Goal: Information Seeking & Learning: Learn about a topic

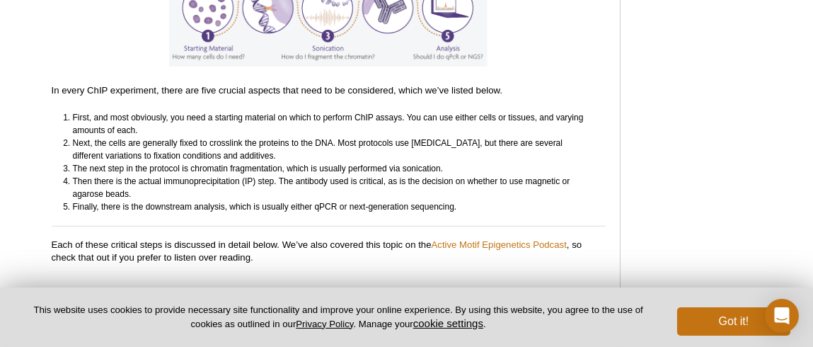
scroll to position [1359, 0]
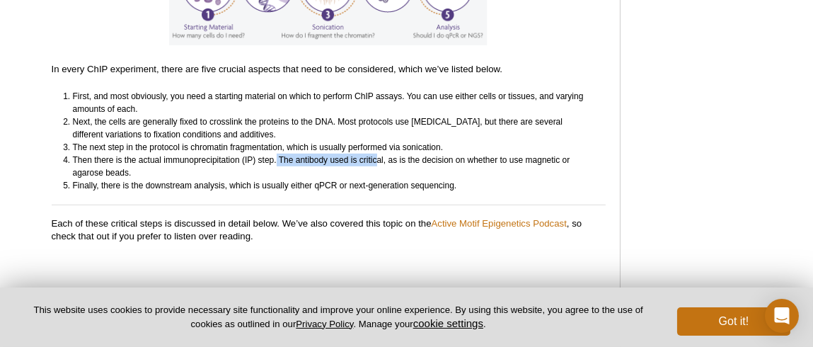
drag, startPoint x: 276, startPoint y: 159, endPoint x: 377, endPoint y: 162, distance: 101.3
click at [377, 162] on li "Then there is the actual immunoprecipitation (IP) step. The antibody used is cr…" at bounding box center [333, 166] width 520 height 25
click at [446, 188] on li "Finally, there is the downstream analysis, which is usually either qPCR or next…" at bounding box center [333, 185] width 520 height 13
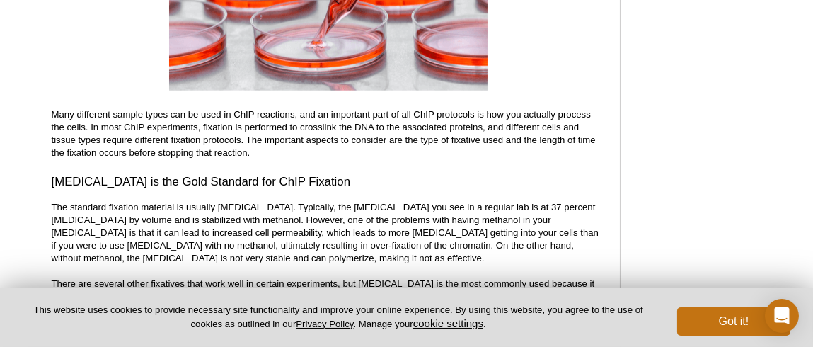
scroll to position [2350, 0]
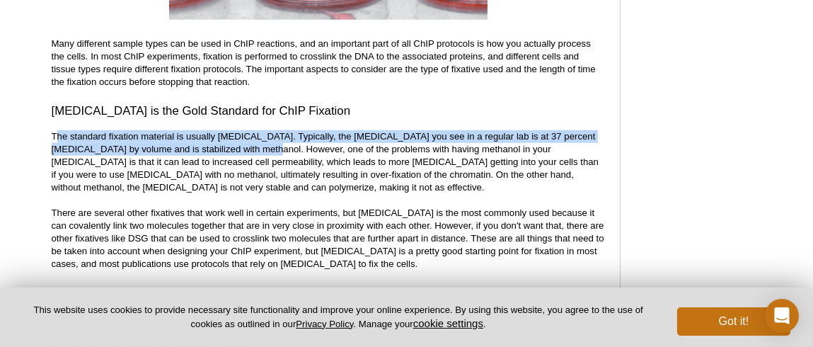
drag, startPoint x: 55, startPoint y: 137, endPoint x: 287, endPoint y: 150, distance: 232.6
click at [287, 150] on p "The standard fixation material is usually [MEDICAL_DATA]. Typically, the [MEDIC…" at bounding box center [329, 200] width 554 height 140
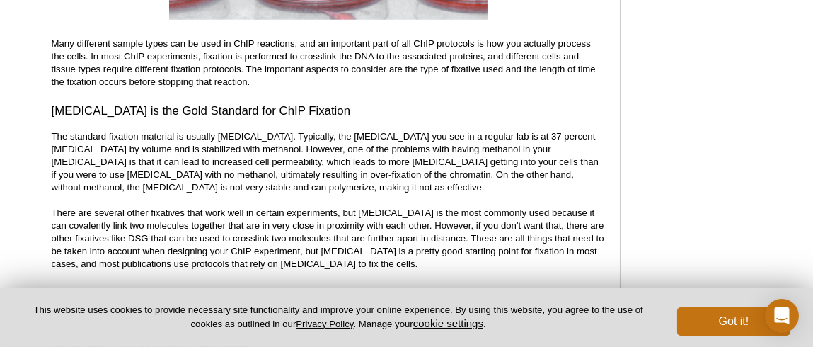
click at [444, 155] on p "The standard fixation material is usually [MEDICAL_DATA]. Typically, the [MEDIC…" at bounding box center [329, 200] width 554 height 140
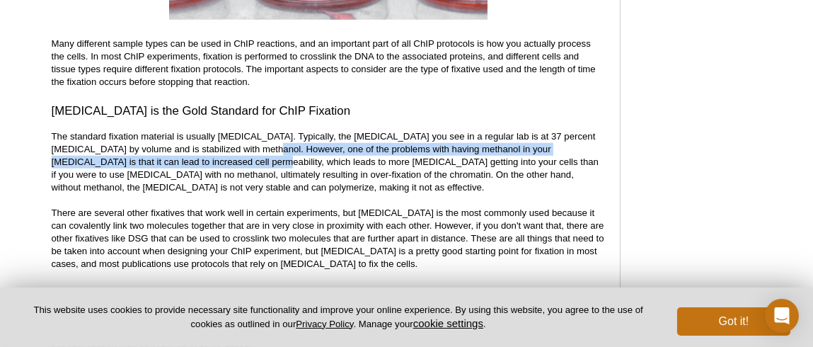
drag, startPoint x: 286, startPoint y: 149, endPoint x: 233, endPoint y: 160, distance: 54.3
click at [233, 160] on p "The standard fixation material is usually [MEDICAL_DATA]. Typically, the [MEDIC…" at bounding box center [329, 200] width 554 height 140
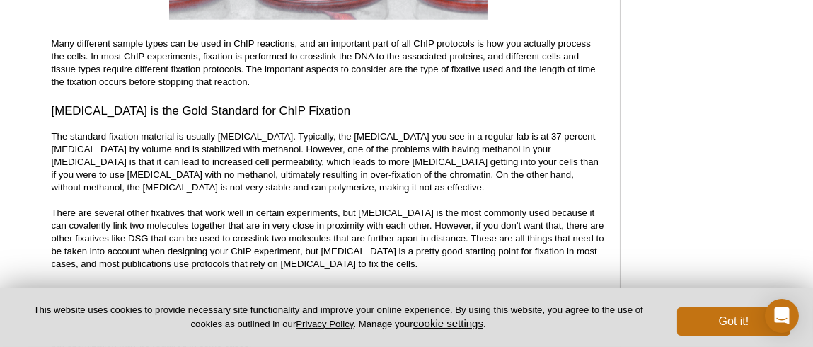
click at [273, 168] on p "The standard fixation material is usually [MEDICAL_DATA]. Typically, the [MEDIC…" at bounding box center [329, 200] width 554 height 140
click at [213, 159] on p "The standard fixation material is usually [MEDICAL_DATA]. Typically, the [MEDIC…" at bounding box center [329, 200] width 554 height 140
click at [204, 137] on div at bounding box center [204, 137] width 0 height 0
click at [323, 159] on p "The standard fixation material is usually [MEDICAL_DATA]. Typically, the [MEDIC…" at bounding box center [329, 200] width 554 height 140
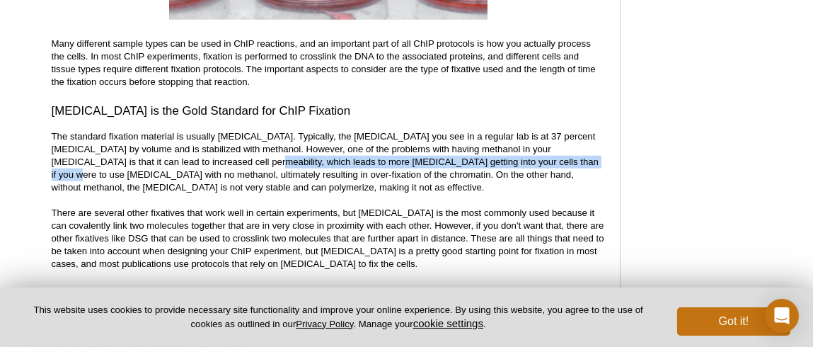
drag, startPoint x: 231, startPoint y: 158, endPoint x: 566, endPoint y: 161, distance: 334.9
click at [566, 161] on p "The standard fixation material is usually [MEDICAL_DATA]. Typically, the [MEDIC…" at bounding box center [329, 200] width 554 height 140
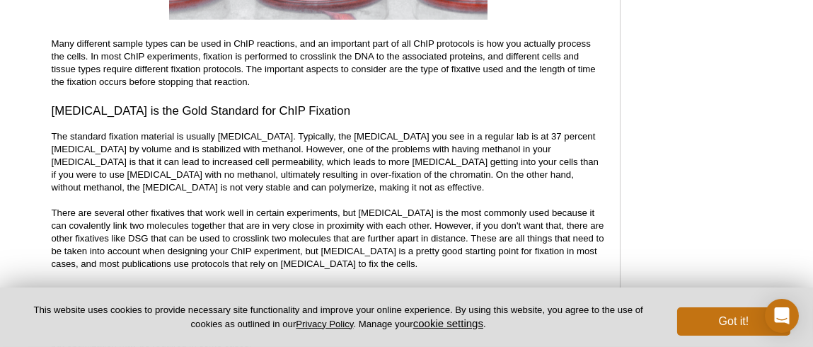
click at [183, 174] on p "The standard fixation material is usually [MEDICAL_DATA]. Typically, the [MEDIC…" at bounding box center [329, 200] width 554 height 140
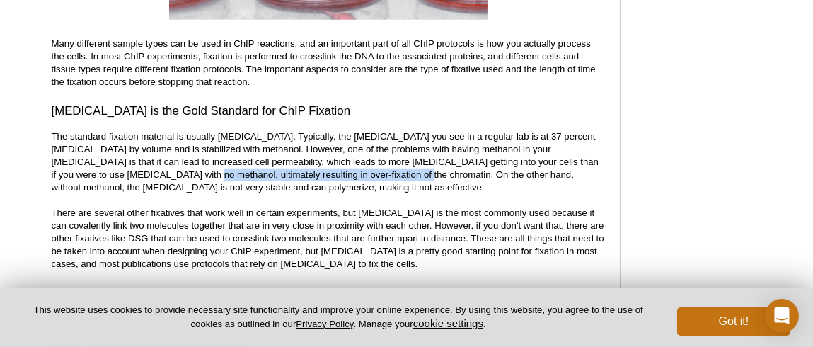
drag, startPoint x: 184, startPoint y: 172, endPoint x: 393, endPoint y: 171, distance: 208.8
click at [393, 171] on p "The standard fixation material is usually [MEDICAL_DATA]. Typically, the [MEDIC…" at bounding box center [329, 200] width 554 height 140
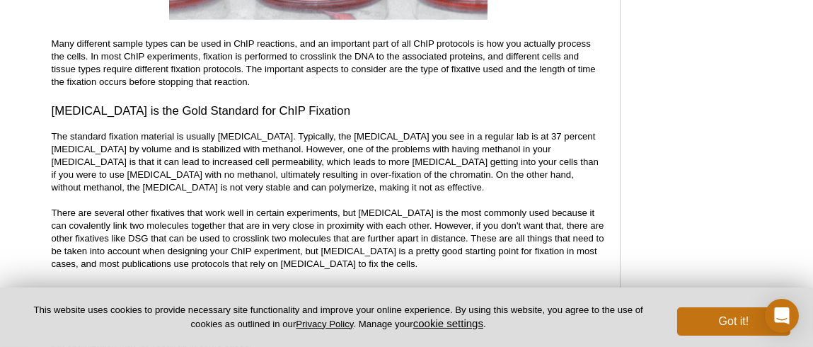
click at [457, 175] on p "The standard fixation material is usually [MEDICAL_DATA]. Typically, the [MEDIC…" at bounding box center [329, 200] width 554 height 140
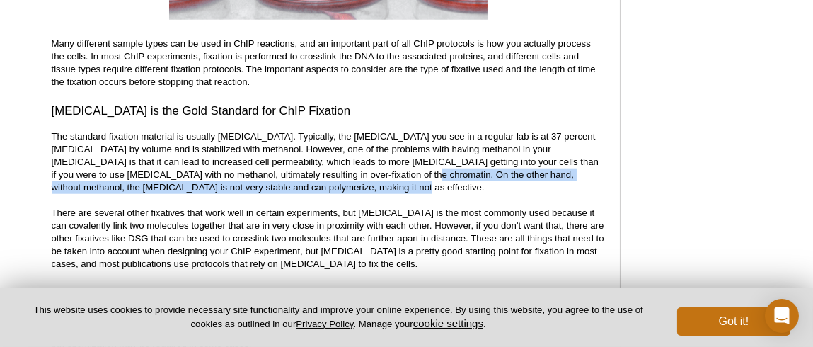
drag, startPoint x: 399, startPoint y: 174, endPoint x: 462, endPoint y: 185, distance: 63.3
click at [462, 185] on p "The standard fixation material is usually [MEDICAL_DATA]. Typically, the [MEDIC…" at bounding box center [329, 200] width 554 height 140
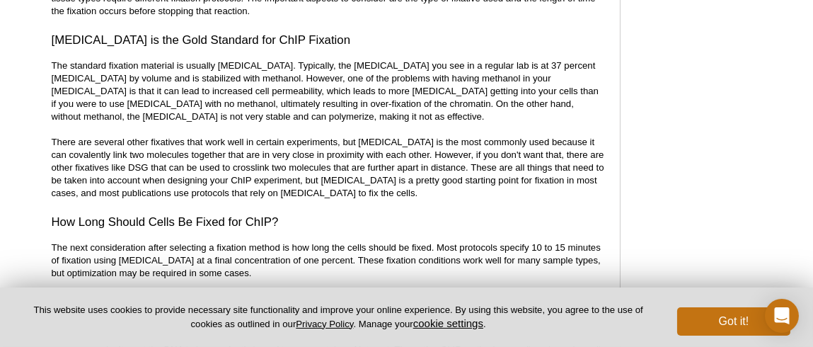
click at [104, 166] on p "The standard fixation material is usually [MEDICAL_DATA]. Typically, the [MEDIC…" at bounding box center [329, 129] width 554 height 140
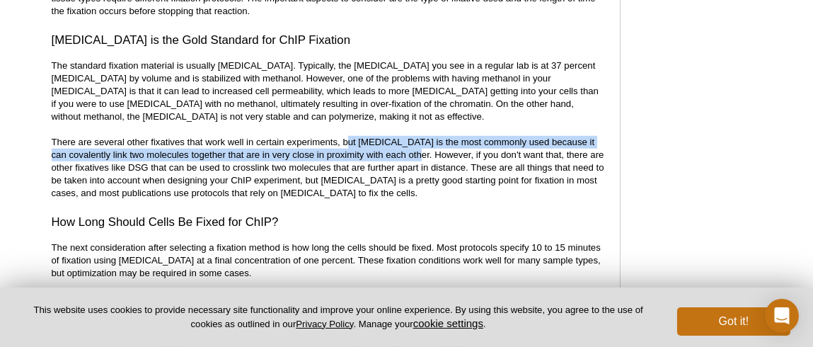
drag, startPoint x: 344, startPoint y: 141, endPoint x: 408, endPoint y: 158, distance: 66.6
click at [408, 158] on p "The standard fixation material is usually [MEDICAL_DATA]. Typically, the [MEDIC…" at bounding box center [329, 129] width 554 height 140
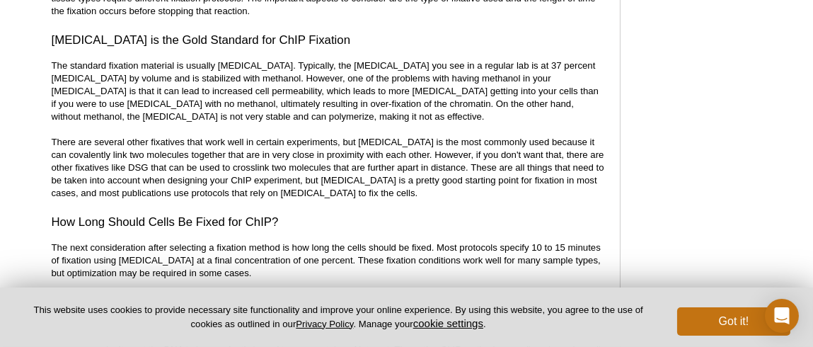
click at [462, 160] on p "The standard fixation material is usually [MEDICAL_DATA]. Typically, the [MEDIC…" at bounding box center [329, 129] width 554 height 140
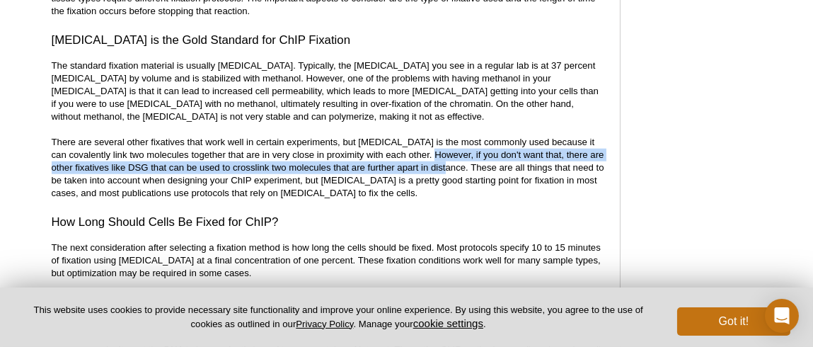
drag, startPoint x: 422, startPoint y: 156, endPoint x: 452, endPoint y: 172, distance: 34.5
click at [452, 172] on p "The standard fixation material is usually [MEDICAL_DATA]. Typically, the [MEDIC…" at bounding box center [329, 129] width 554 height 140
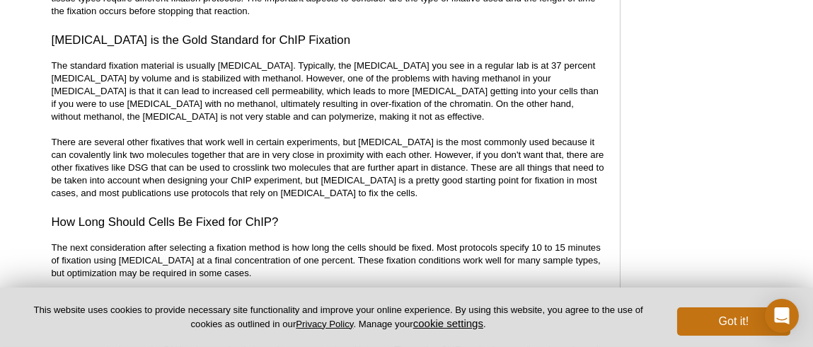
click at [526, 173] on p "The standard fixation material is usually [MEDICAL_DATA]. Typically, the [MEDIC…" at bounding box center [329, 129] width 554 height 140
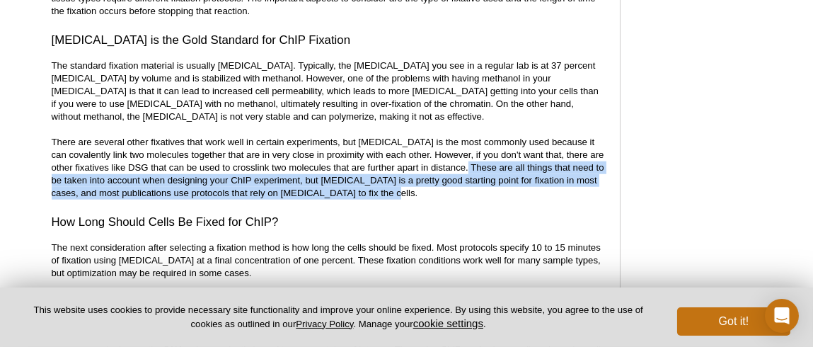
drag, startPoint x: 473, startPoint y: 166, endPoint x: 585, endPoint y: 190, distance: 115.0
click at [585, 190] on p "The standard fixation material is usually [MEDICAL_DATA]. Typically, the [MEDIC…" at bounding box center [329, 129] width 554 height 140
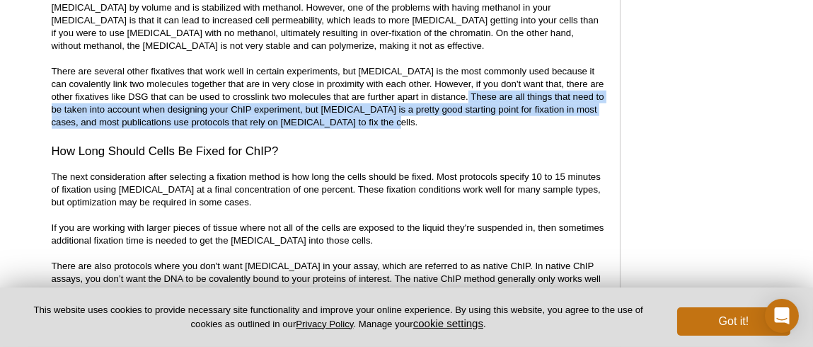
scroll to position [2563, 0]
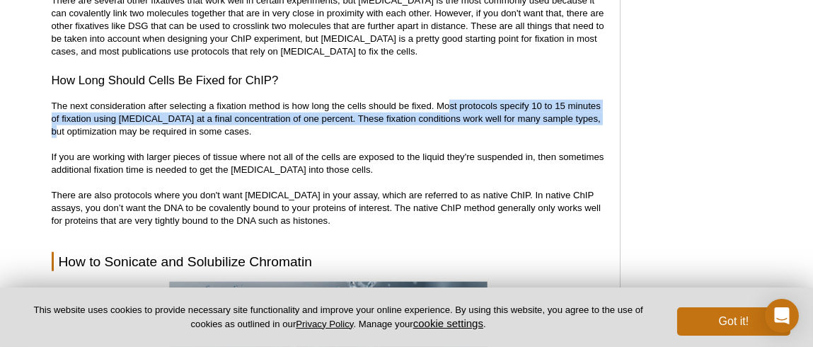
drag, startPoint x: 451, startPoint y: 105, endPoint x: 601, endPoint y: 120, distance: 150.9
click at [601, 120] on p "The next consideration after selecting a fixation method is how long the cells …" at bounding box center [329, 163] width 554 height 127
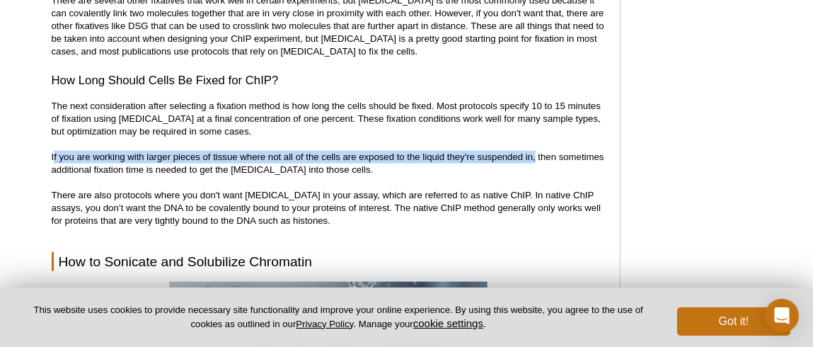
drag, startPoint x: 45, startPoint y: 157, endPoint x: 533, endPoint y: 158, distance: 487.8
click at [524, 164] on div at bounding box center [524, 164] width 0 height 0
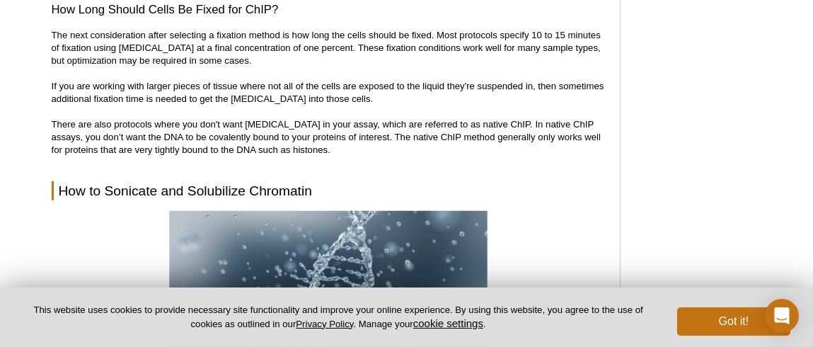
click at [545, 123] on p "The next consideration after selecting a fixation method is how long the cells …" at bounding box center [329, 92] width 554 height 127
drag, startPoint x: 55, startPoint y: 120, endPoint x: 166, endPoint y: 126, distance: 111.3
click at [166, 126] on p "The next consideration after selecting a fixation method is how long the cells …" at bounding box center [329, 92] width 554 height 127
click at [284, 129] on p "The next consideration after selecting a fixation method is how long the cells …" at bounding box center [329, 92] width 554 height 127
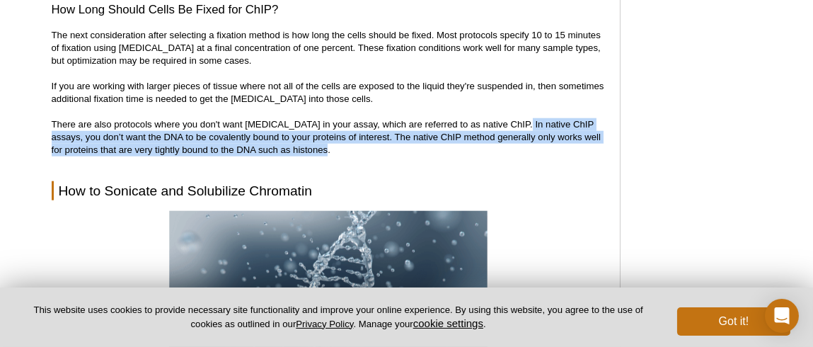
drag, startPoint x: 518, startPoint y: 123, endPoint x: 593, endPoint y: 147, distance: 79.5
click at [593, 147] on p "The next consideration after selecting a fixation method is how long the cells …" at bounding box center [329, 92] width 554 height 127
click at [584, 156] on div at bounding box center [584, 156] width 0 height 0
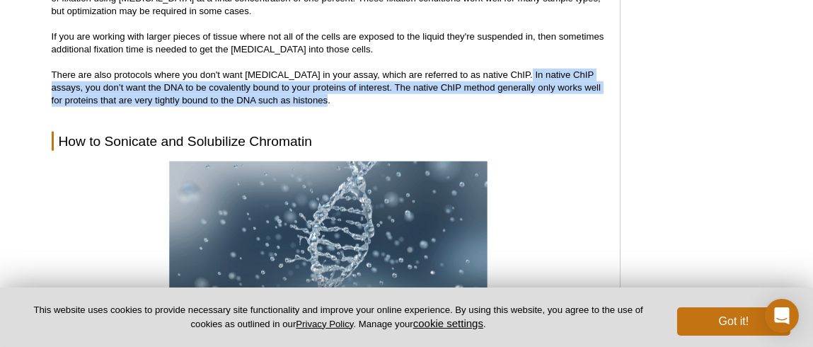
scroll to position [2704, 0]
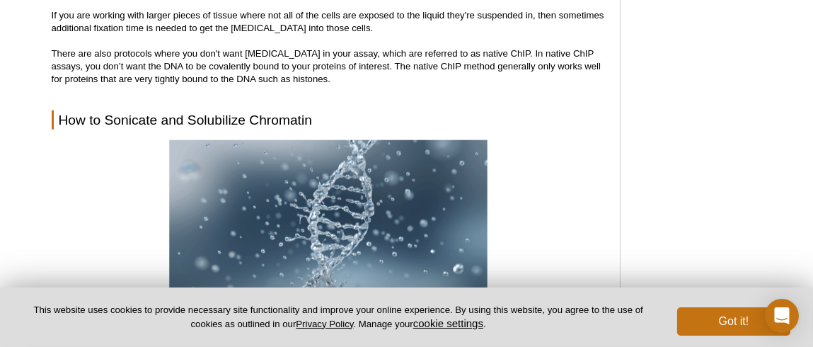
click at [580, 147] on div at bounding box center [329, 228] width 554 height 177
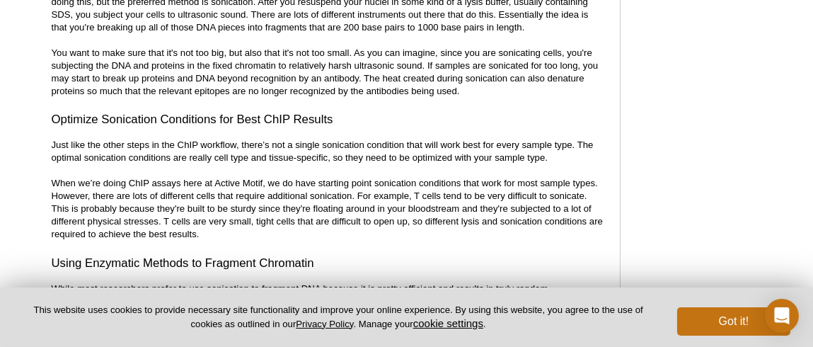
scroll to position [3271, 0]
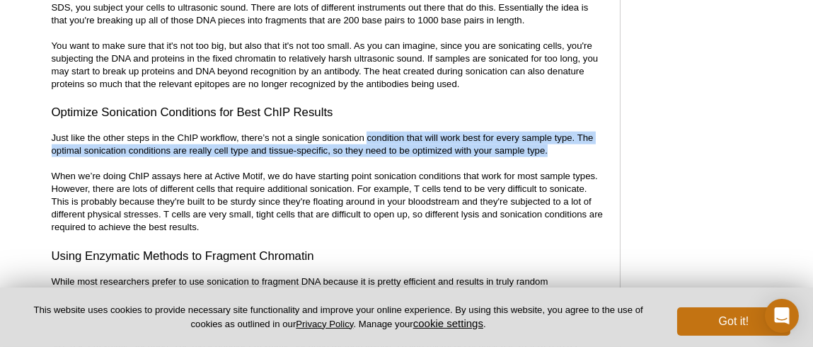
drag, startPoint x: 369, startPoint y: 139, endPoint x: 594, endPoint y: 148, distance: 225.3
click at [594, 148] on p "Just like the other steps in the ChIP workflow, there’s not a single sonication…" at bounding box center [329, 183] width 554 height 102
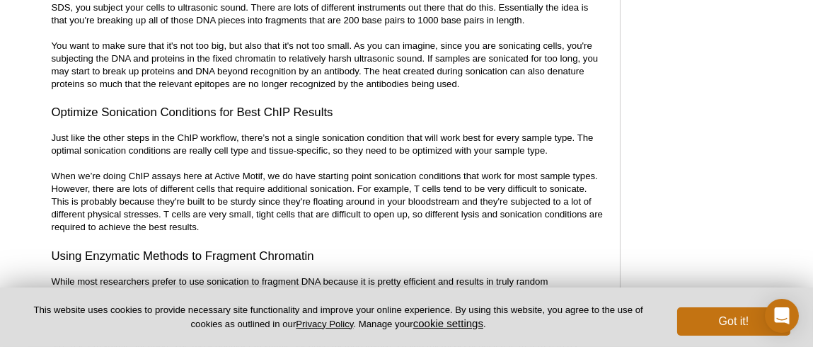
click at [156, 172] on p "Just like the other steps in the ChIP workflow, there’s not a single sonication…" at bounding box center [329, 183] width 554 height 102
drag, startPoint x: 326, startPoint y: 154, endPoint x: 522, endPoint y: 161, distance: 196.3
click at [522, 161] on p "Just like the other steps in the ChIP workflow, there’s not a single sonication…" at bounding box center [329, 183] width 554 height 102
click at [328, 171] on p "Just like the other steps in the ChIP workflow, there’s not a single sonication…" at bounding box center [329, 183] width 554 height 102
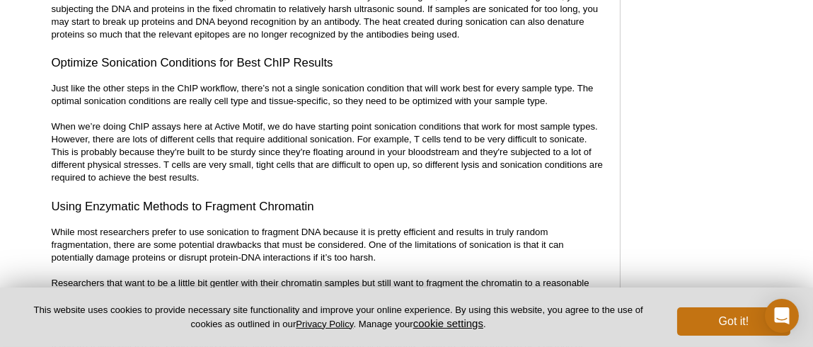
scroll to position [3341, 0]
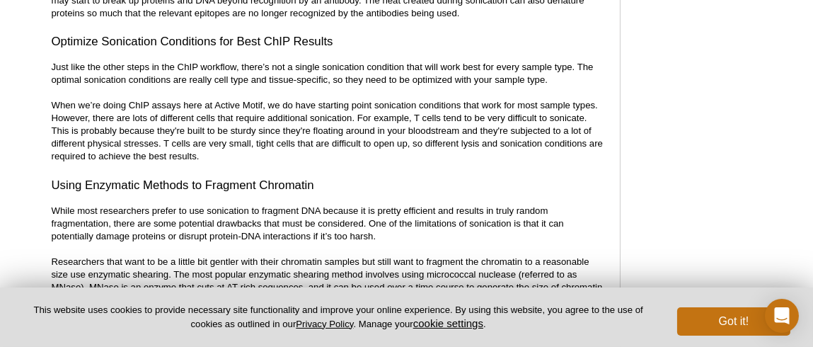
drag, startPoint x: 161, startPoint y: 140, endPoint x: 601, endPoint y: 159, distance: 440.0
click at [601, 159] on p "Just like the other steps in the ChIP workflow, there’s not a single sonication…" at bounding box center [329, 112] width 554 height 102
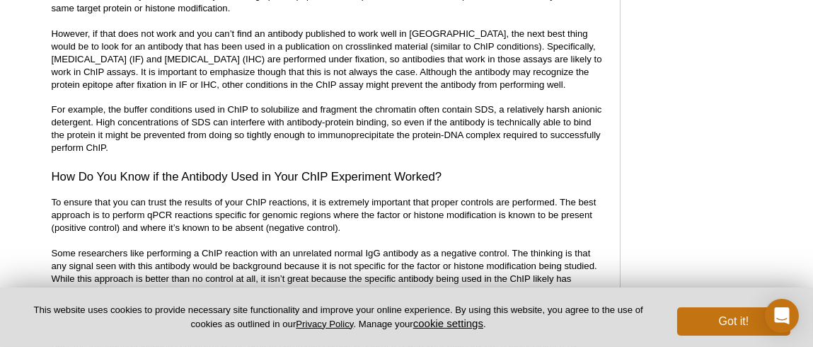
scroll to position [4474, 0]
